Goal: Task Accomplishment & Management: Manage account settings

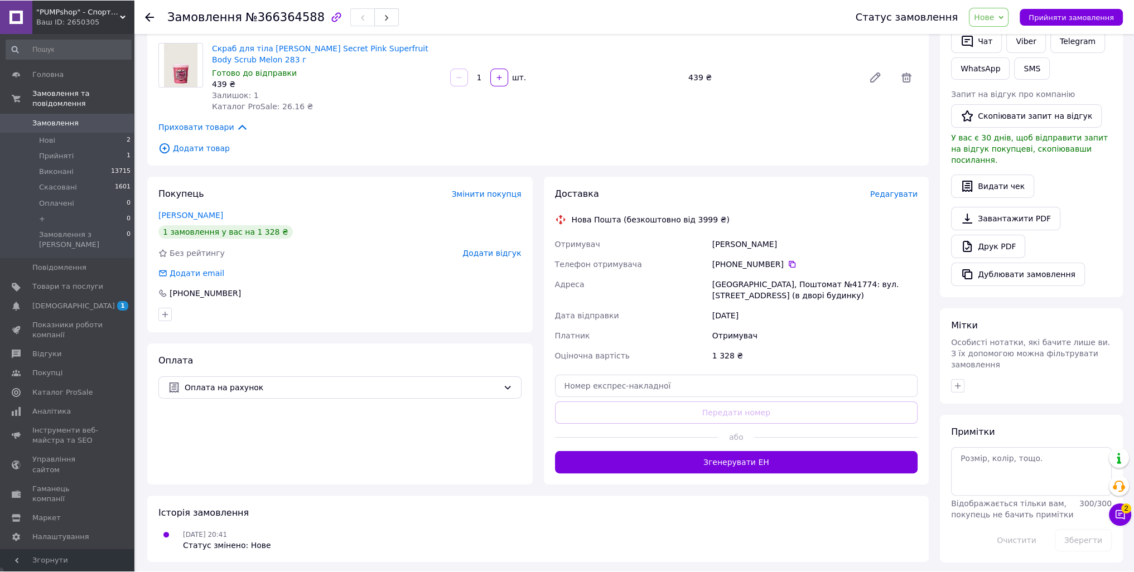
scroll to position [238, 0]
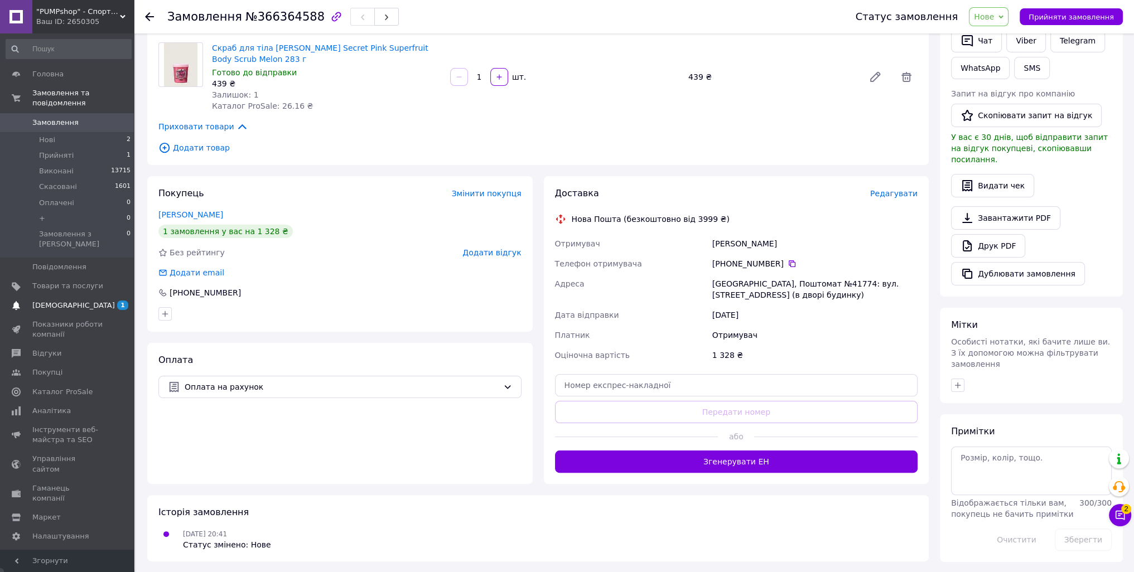
click at [74, 301] on span "[DEMOGRAPHIC_DATA]" at bounding box center [67, 306] width 71 height 10
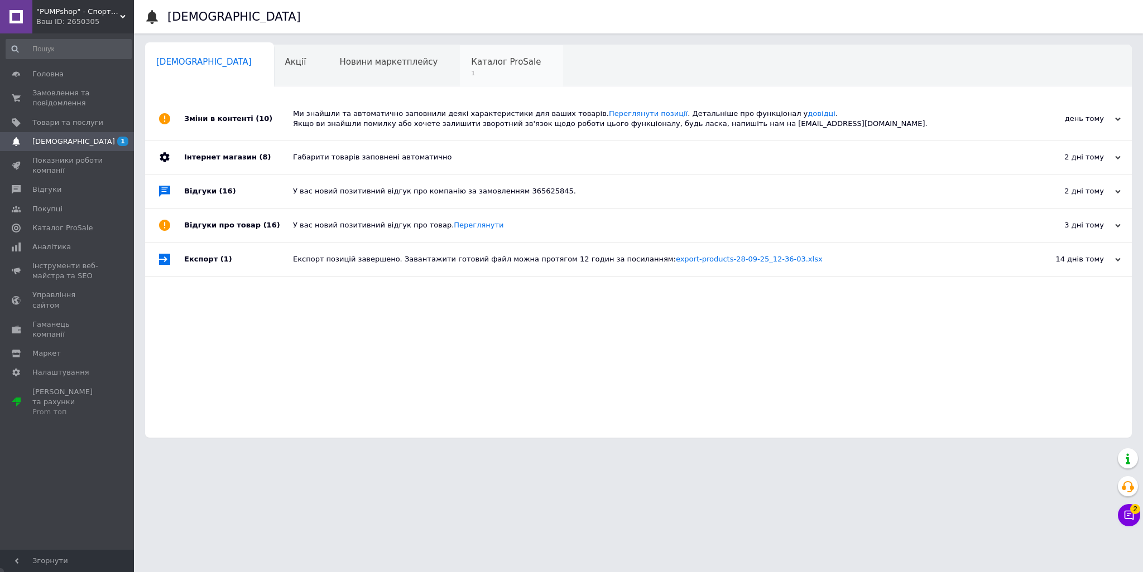
click at [460, 68] on div "Каталог ProSale 1" at bounding box center [511, 66] width 103 height 42
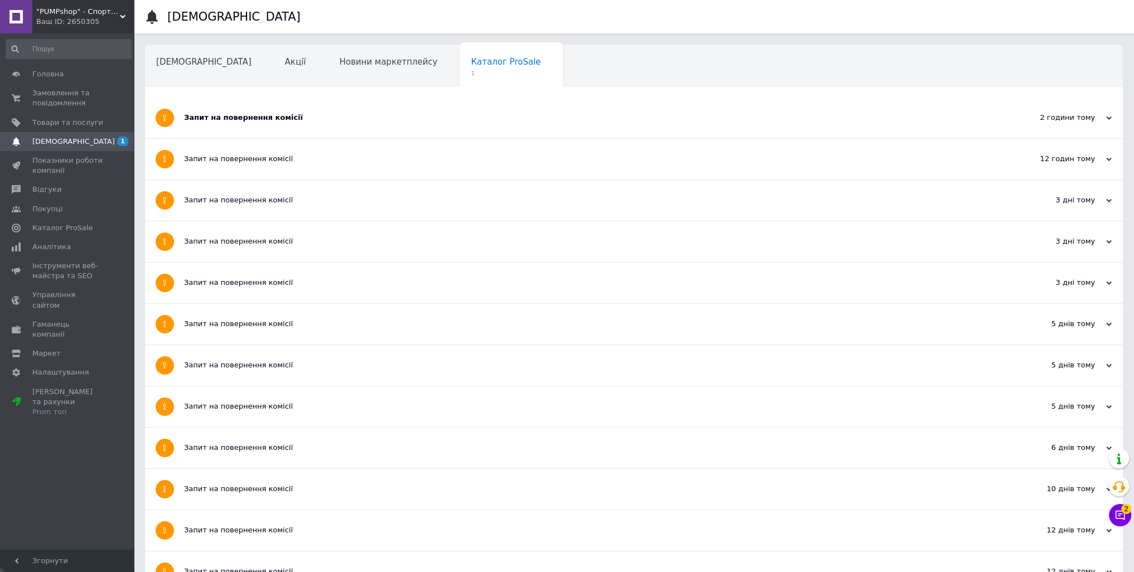
click at [326, 107] on div "Запит на повернення комісії" at bounding box center [592, 118] width 816 height 41
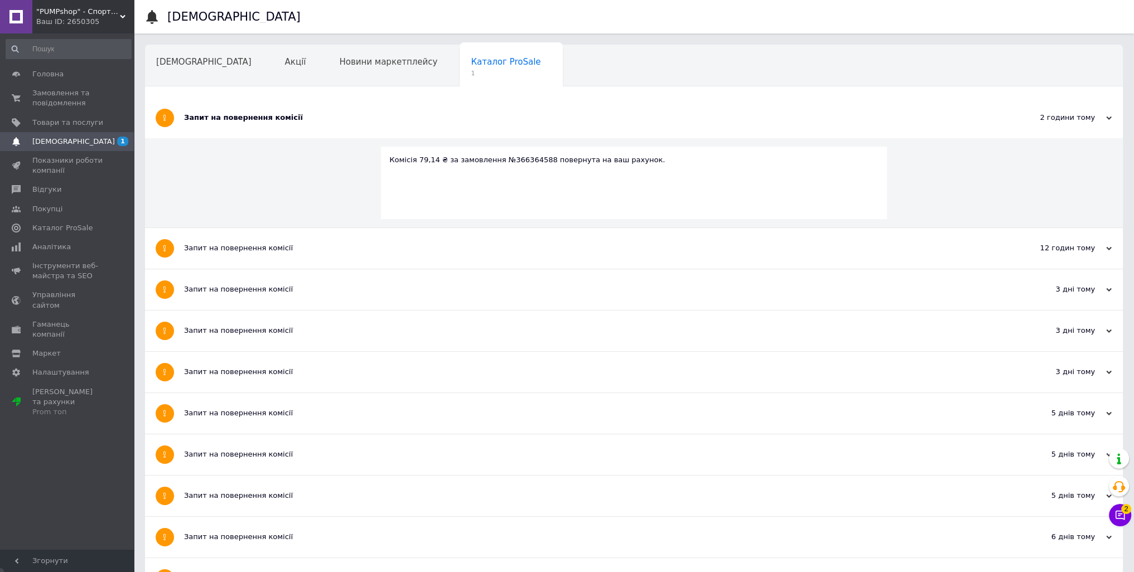
click at [326, 107] on div "Запит на повернення комісії" at bounding box center [592, 118] width 816 height 41
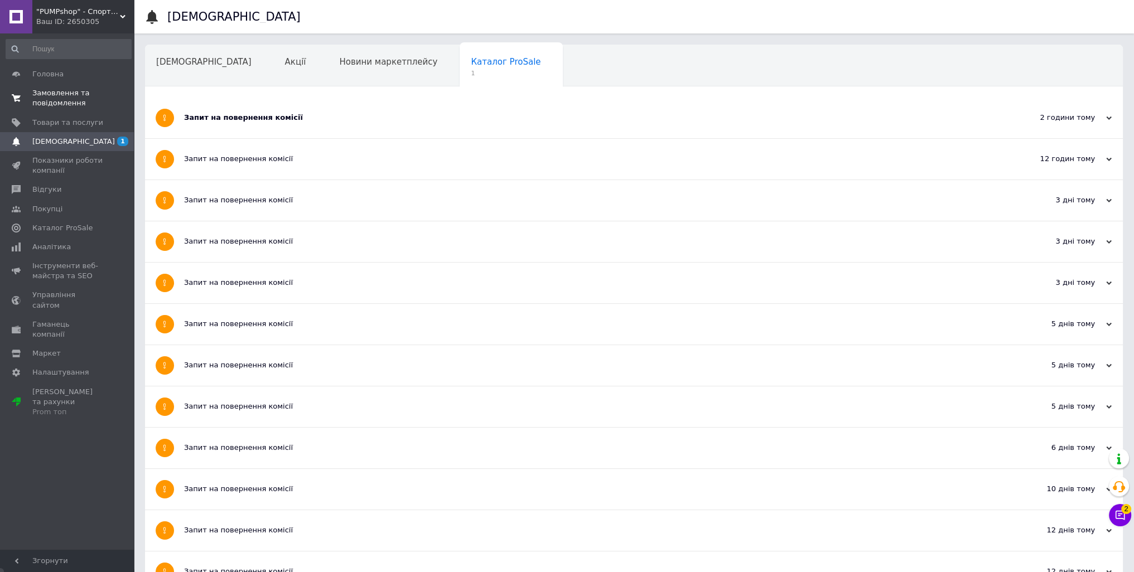
click at [65, 85] on link "Замовлення та повідомлення 0 0" at bounding box center [68, 98] width 137 height 29
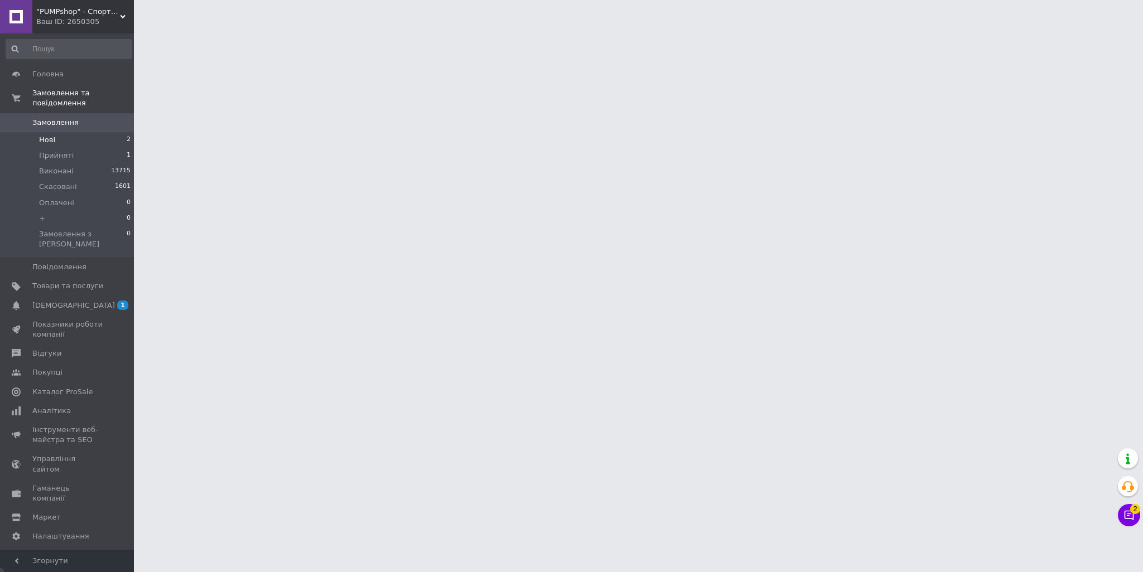
click at [62, 132] on li "Нові 2" at bounding box center [68, 140] width 137 height 16
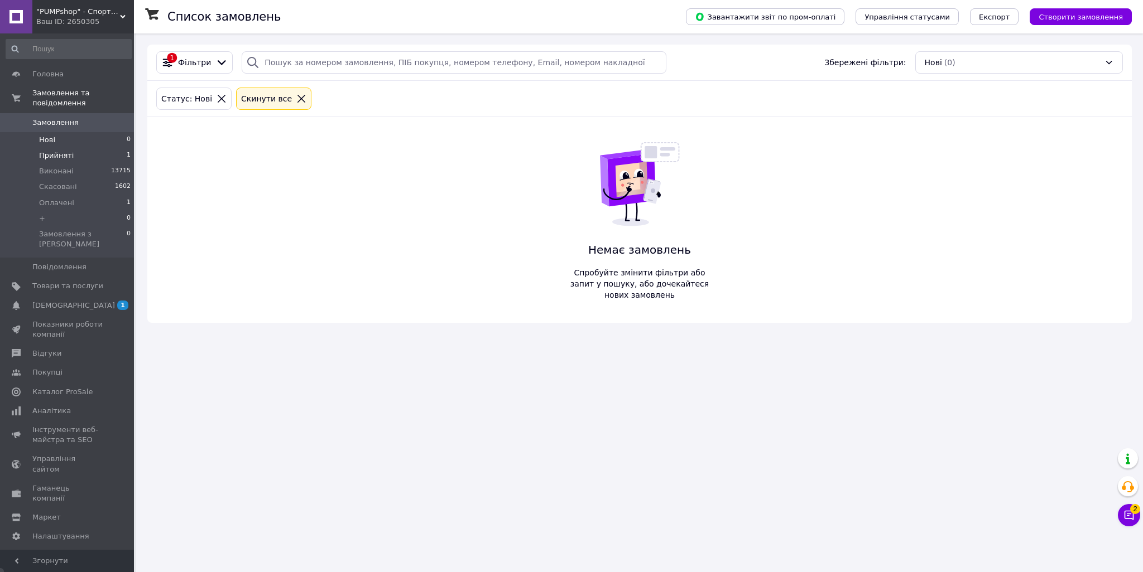
click at [79, 148] on li "Прийняті 1" at bounding box center [68, 156] width 137 height 16
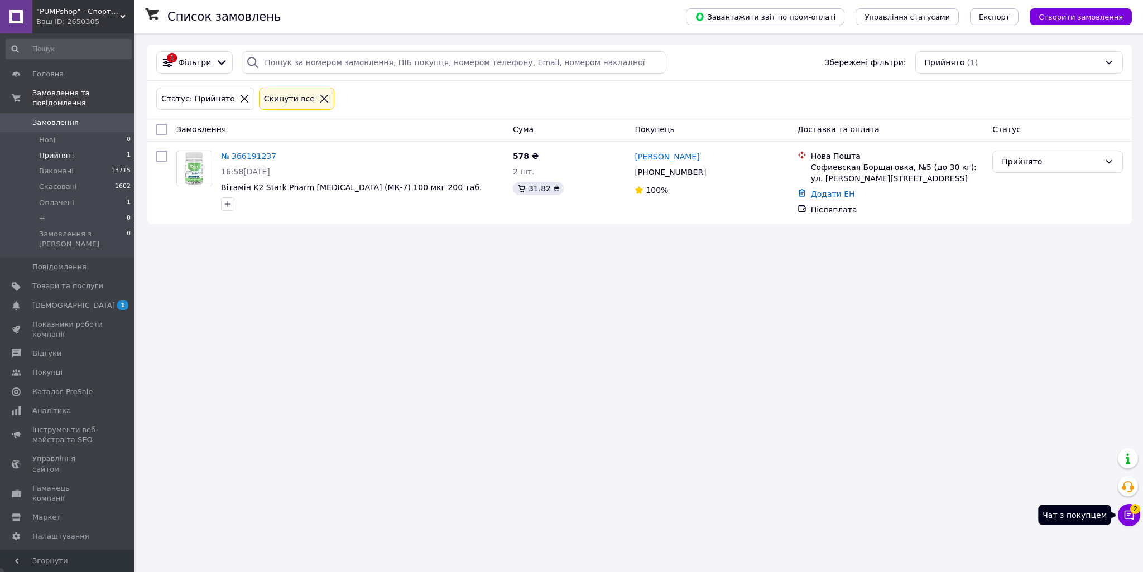
click at [1134, 521] on button "Чат з покупцем 2" at bounding box center [1129, 515] width 22 height 22
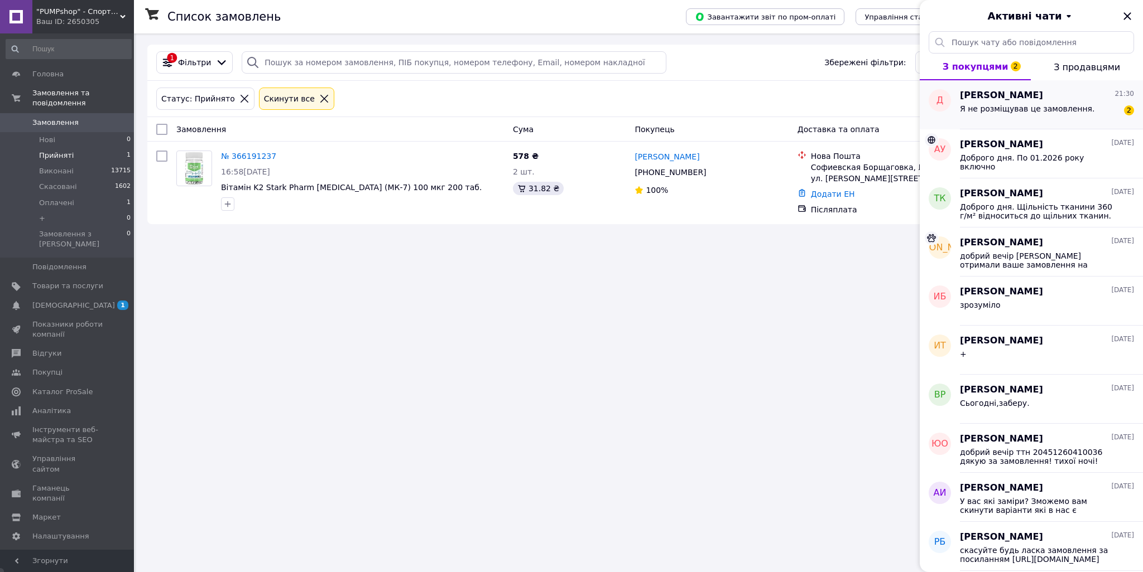
click at [1059, 108] on span "Я не розміщував це замовлення." at bounding box center [1027, 108] width 134 height 9
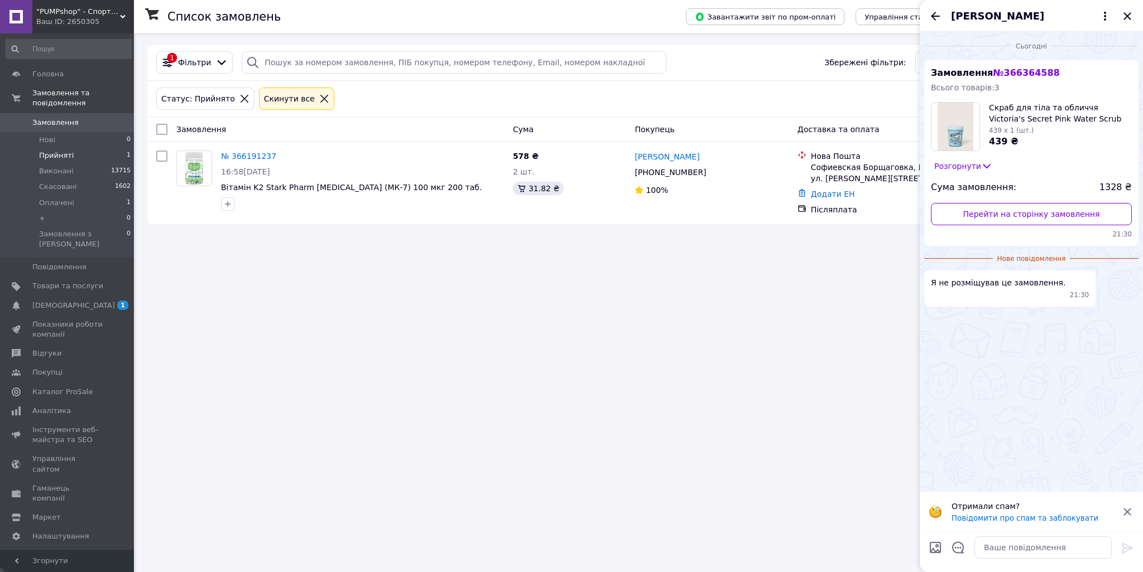
click at [935, 12] on icon "Назад" at bounding box center [934, 15] width 13 height 13
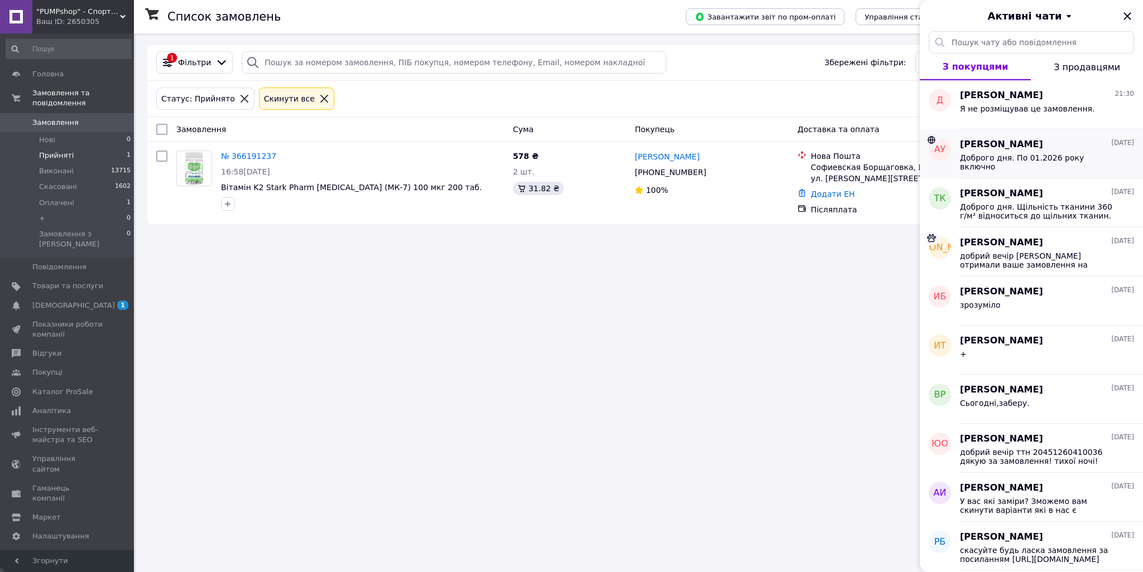
click at [1004, 153] on span "Доброго дня. По 01.2026 року включно" at bounding box center [1039, 162] width 158 height 18
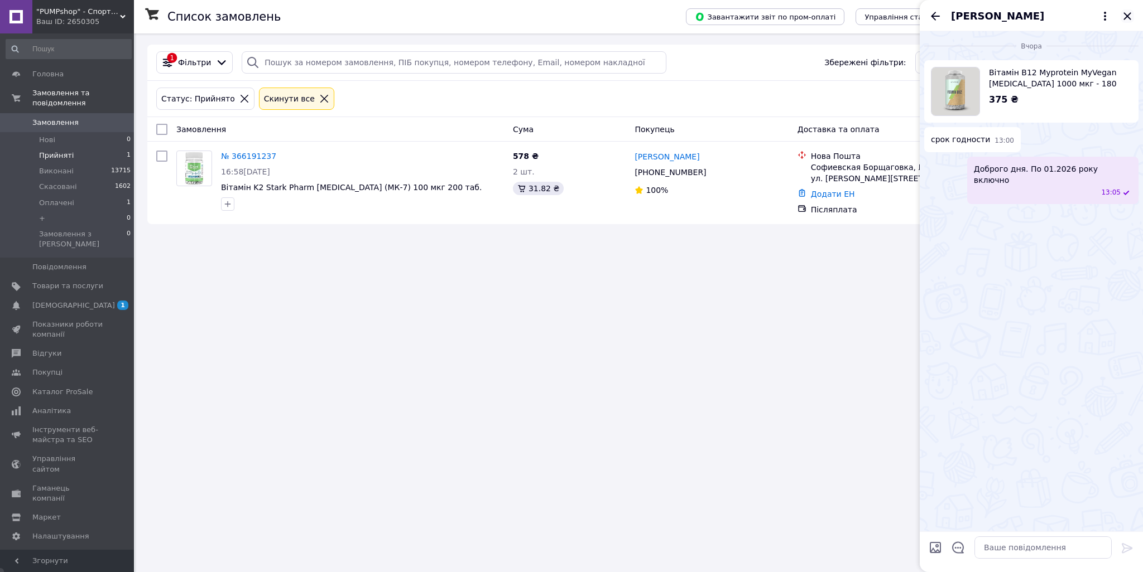
click at [1124, 13] on icon "Закрити" at bounding box center [1126, 15] width 7 height 7
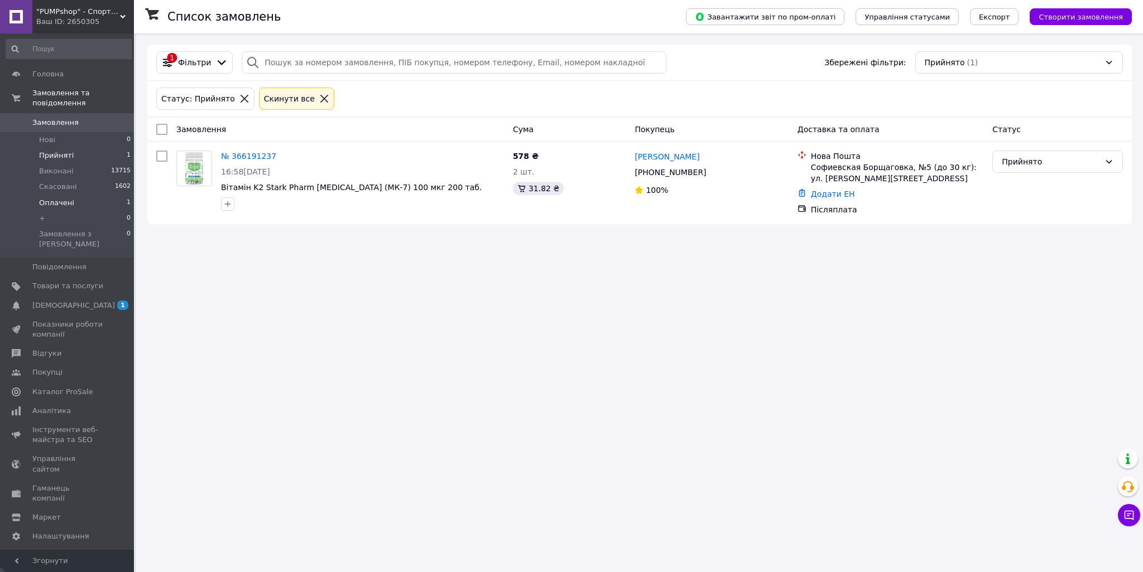
click at [58, 198] on span "Оплачені" at bounding box center [56, 203] width 35 height 10
